Goal: Communication & Community: Ask a question

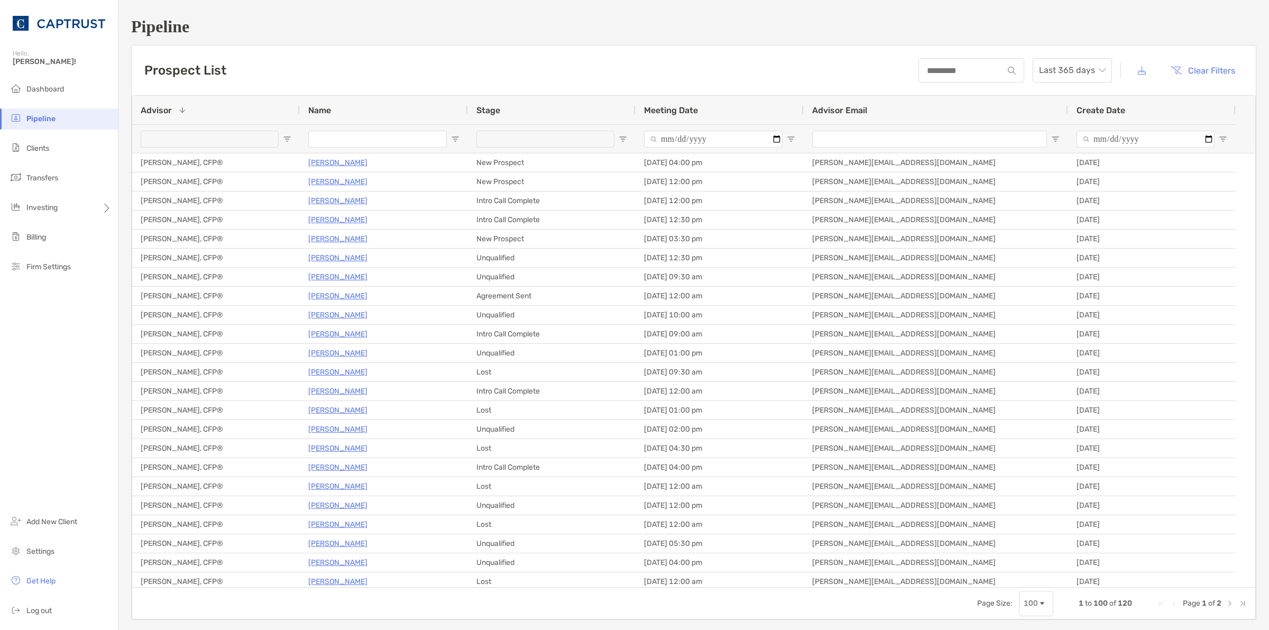
click at [380, 141] on input "Name Filter Input" at bounding box center [377, 139] width 138 height 17
type input "*****"
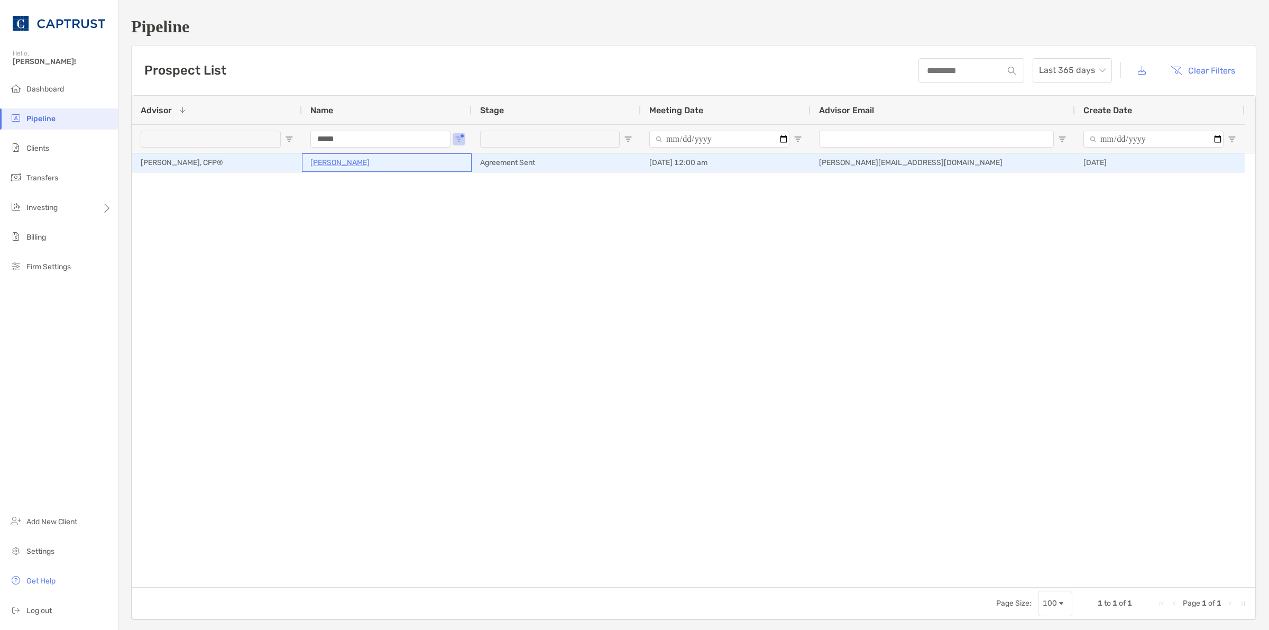
click at [341, 163] on p "[PERSON_NAME]" at bounding box center [339, 162] width 59 height 13
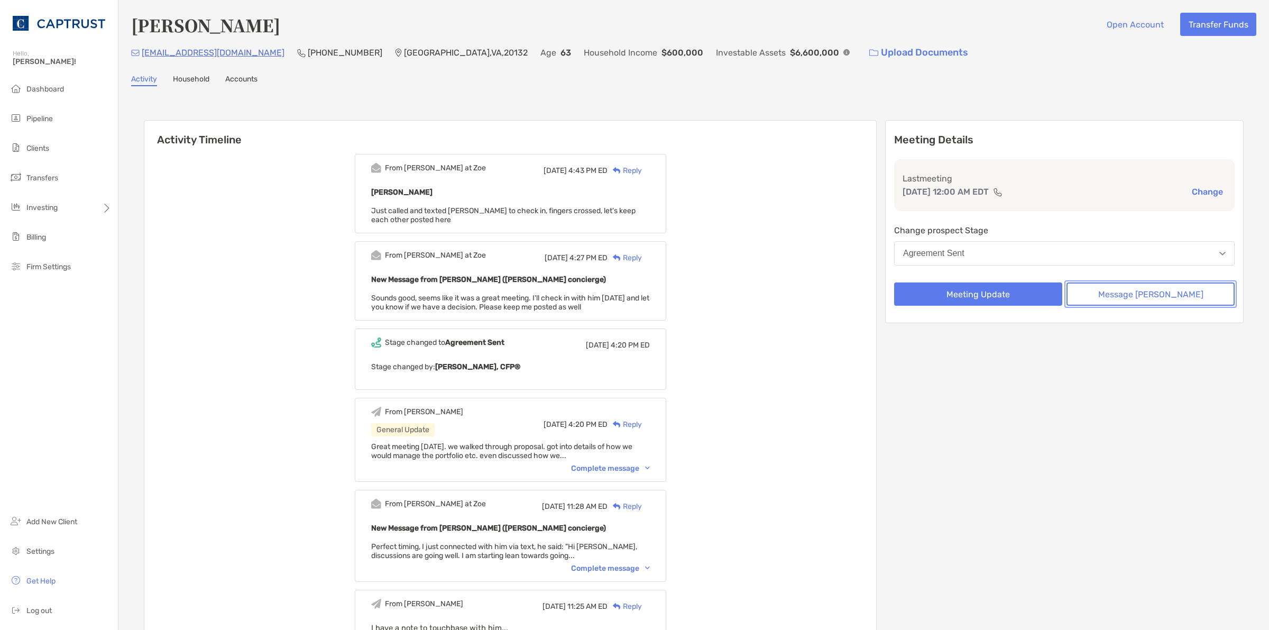
click at [1142, 292] on button "Message [PERSON_NAME]" at bounding box center [1150, 293] width 168 height 23
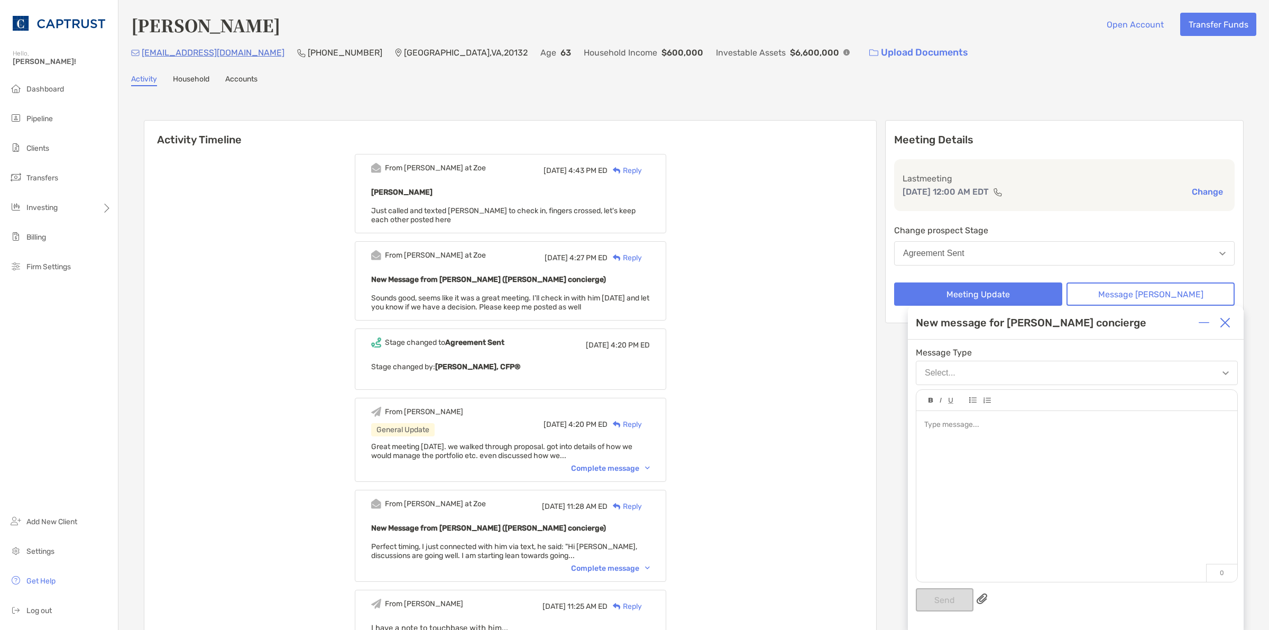
drag, startPoint x: 999, startPoint y: 455, endPoint x: 1009, endPoint y: 442, distance: 16.3
click at [1000, 455] on div at bounding box center [1076, 491] width 321 height 160
click at [922, 603] on button "Send" at bounding box center [944, 599] width 58 height 23
